Goal: Navigation & Orientation: Find specific page/section

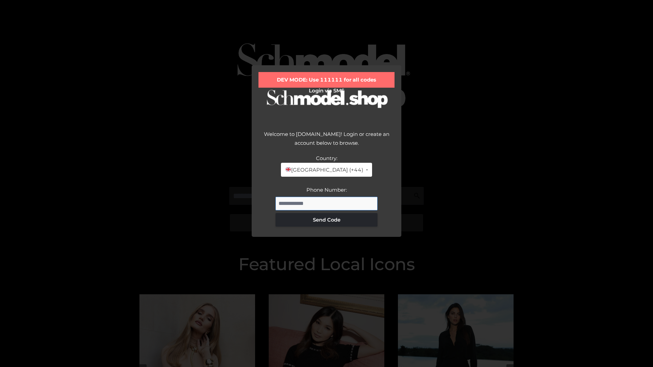
click at [327, 203] on input "Phone Number:" at bounding box center [327, 204] width 102 height 14
type input "**********"
click at [327, 220] on button "Send Code" at bounding box center [327, 220] width 102 height 14
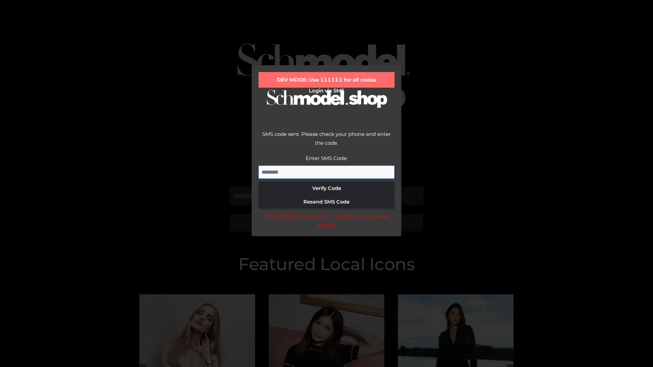
click at [327, 172] on input "Enter SMS Code:" at bounding box center [327, 173] width 136 height 14
type input "******"
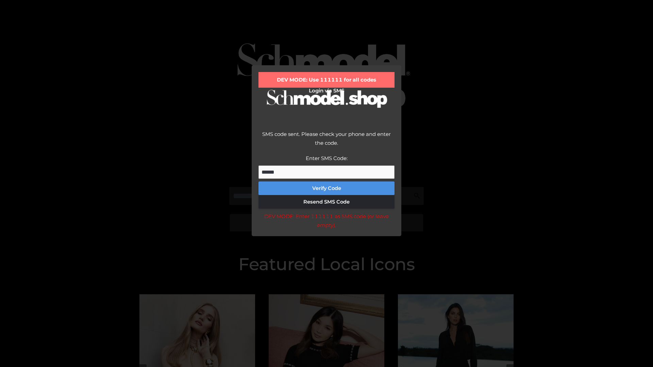
click at [327, 188] on button "Verify Code" at bounding box center [327, 189] width 136 height 14
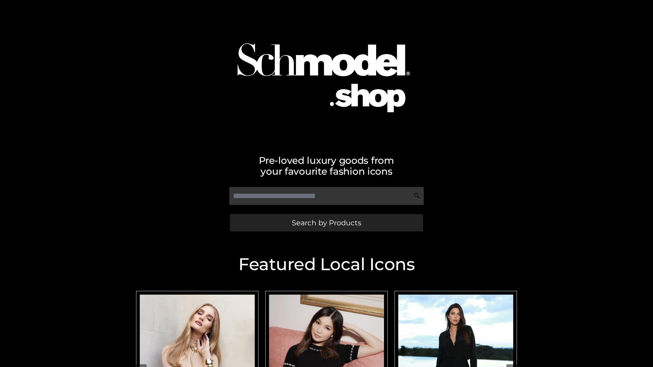
click at [326, 223] on span "Search by Products" at bounding box center [326, 222] width 69 height 7
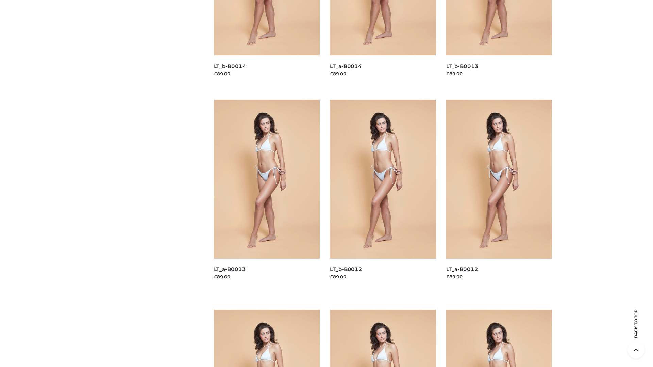
scroll to position [1380, 0]
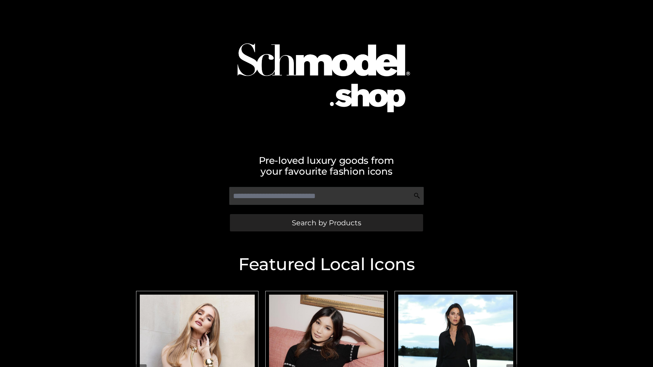
click at [326, 223] on span "Search by Products" at bounding box center [326, 222] width 69 height 7
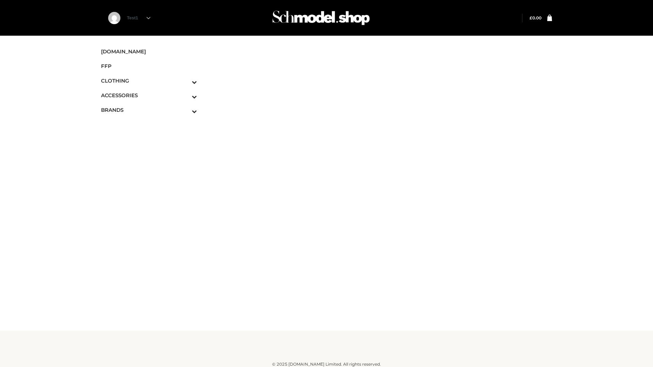
scroll to position [4, 0]
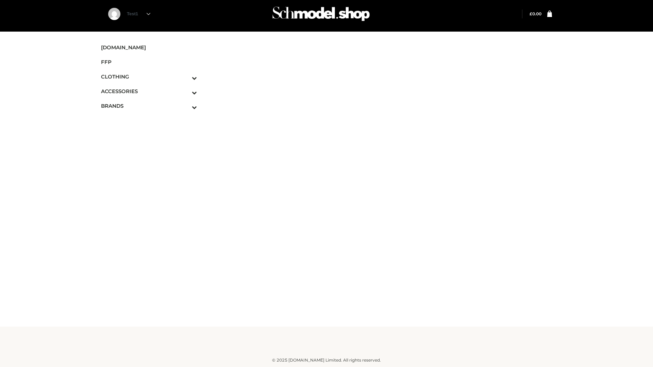
click at [335, 16] on img at bounding box center [321, 13] width 102 height 27
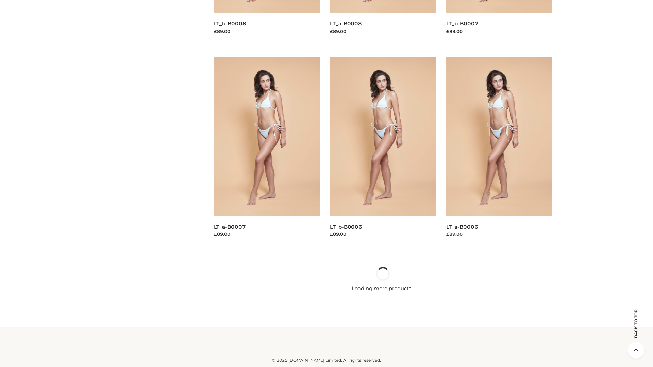
scroll to position [1794, 0]
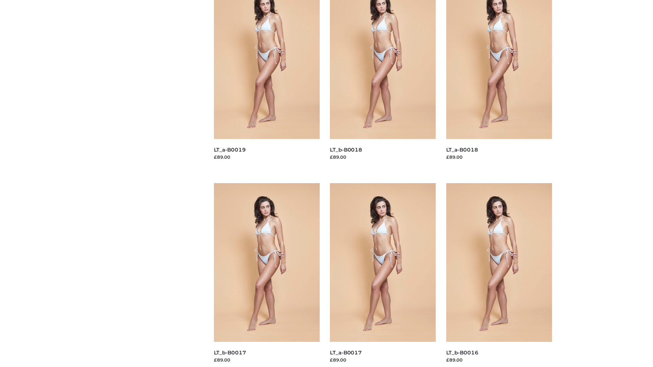
scroll to position [597, 0]
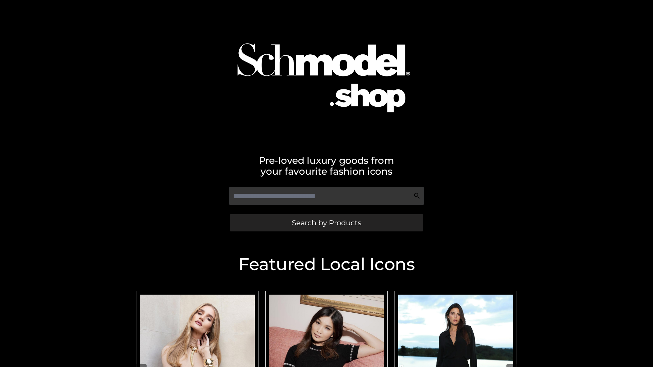
click at [326, 223] on span "Search by Products" at bounding box center [326, 222] width 69 height 7
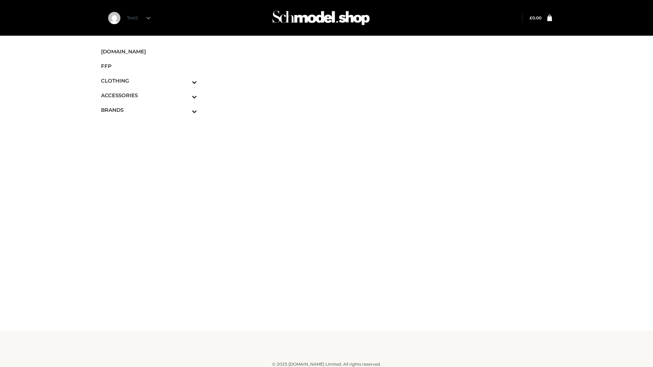
scroll to position [4, 0]
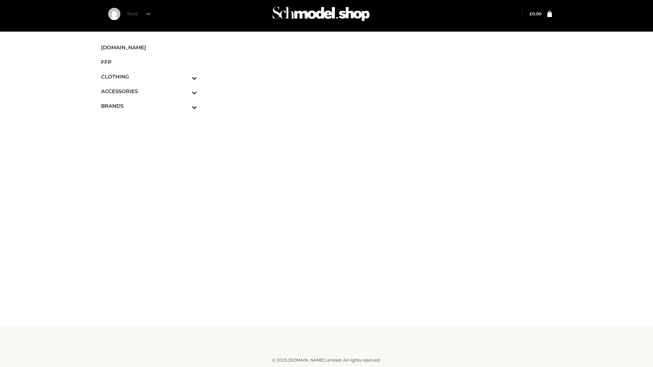
click at [115, 106] on span "BRANDS" at bounding box center [149, 106] width 96 height 8
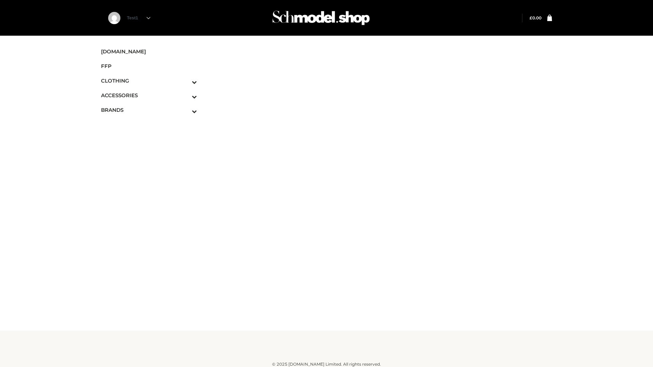
click at [310, 20] on img at bounding box center [321, 17] width 102 height 27
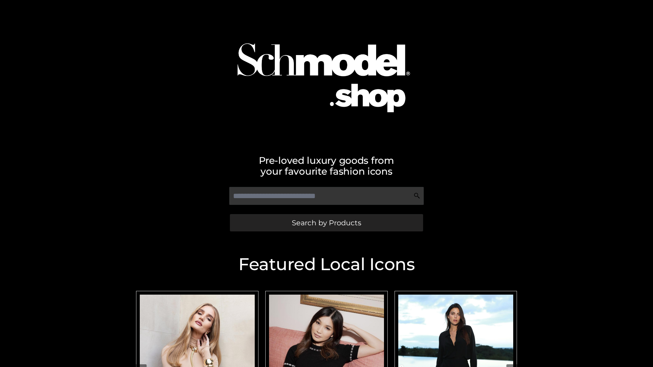
click at [332, 225] on span "Search by Products" at bounding box center [326, 222] width 69 height 7
click at [346, 224] on span "Search by Products" at bounding box center [326, 222] width 69 height 7
click at [319, 225] on span "Search by Products" at bounding box center [326, 222] width 69 height 7
click at [326, 223] on span "Search by Products" at bounding box center [326, 222] width 69 height 7
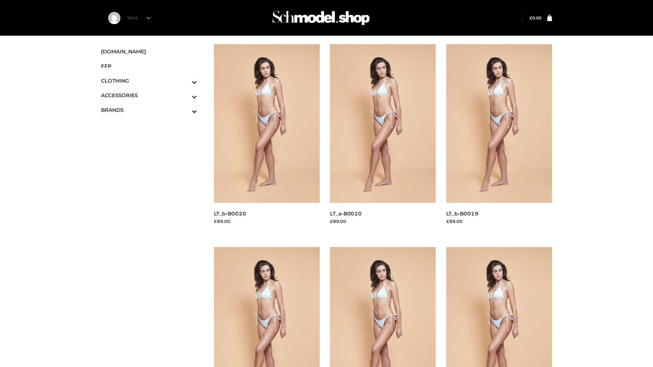
scroll to position [554, 0]
